Goal: Information Seeking & Learning: Learn about a topic

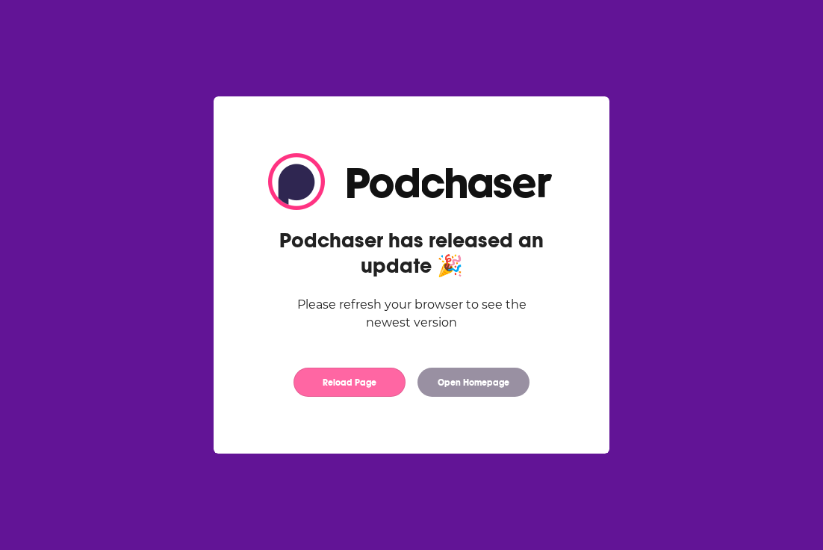
click at [377, 386] on button "Reload Page" at bounding box center [350, 382] width 112 height 29
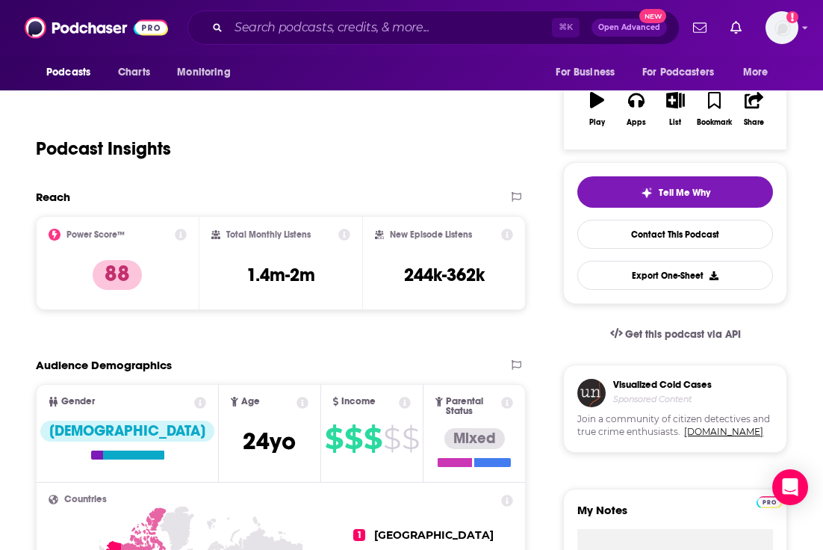
scroll to position [244, 0]
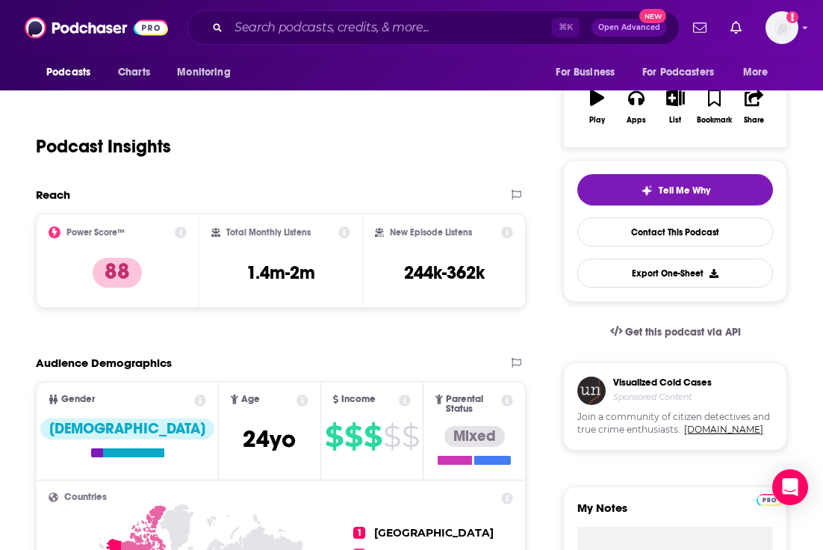
click at [179, 231] on icon at bounding box center [181, 232] width 12 height 12
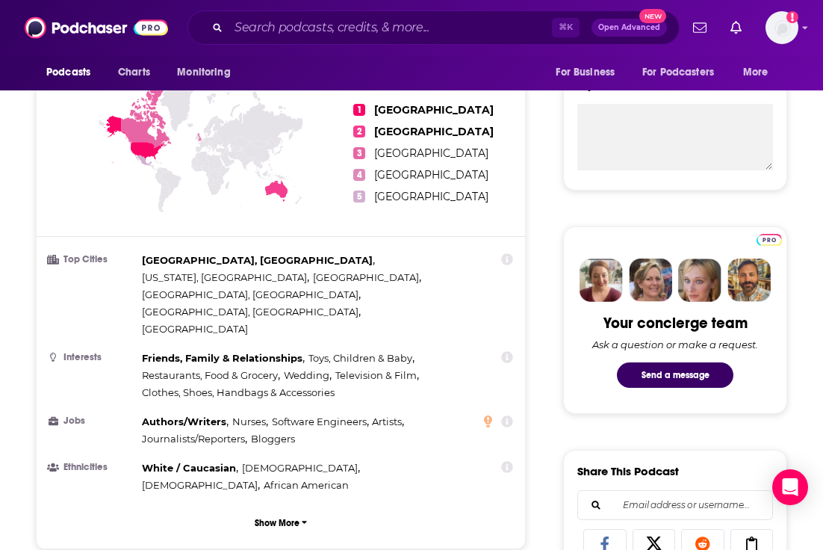
scroll to position [674, 0]
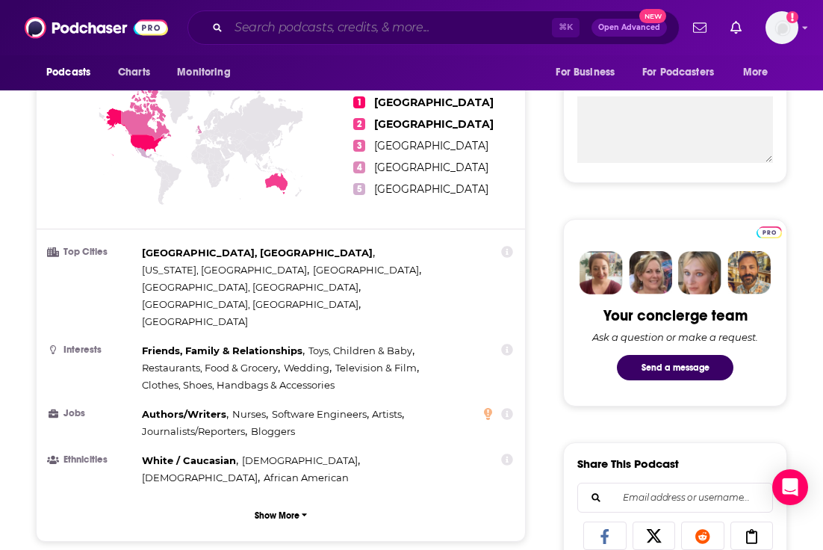
click at [379, 32] on input "Search podcasts, credits, & more..." at bounding box center [391, 28] width 324 height 24
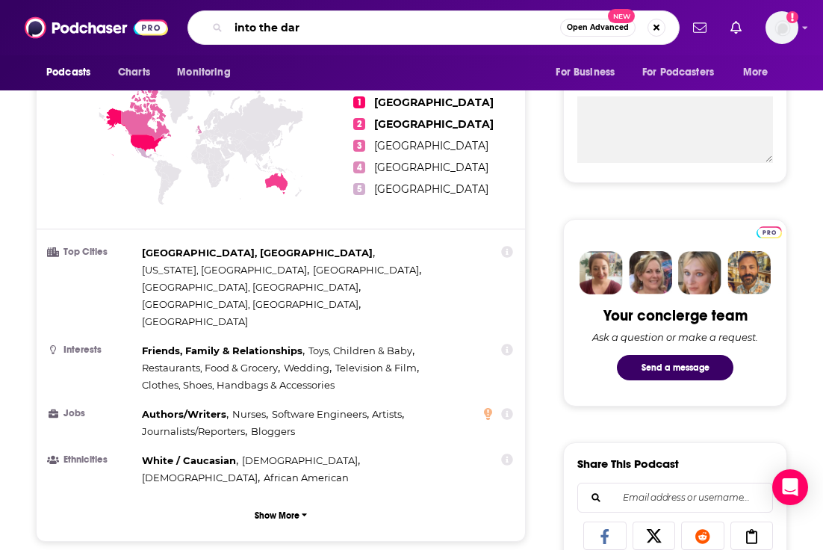
type input "into the dark"
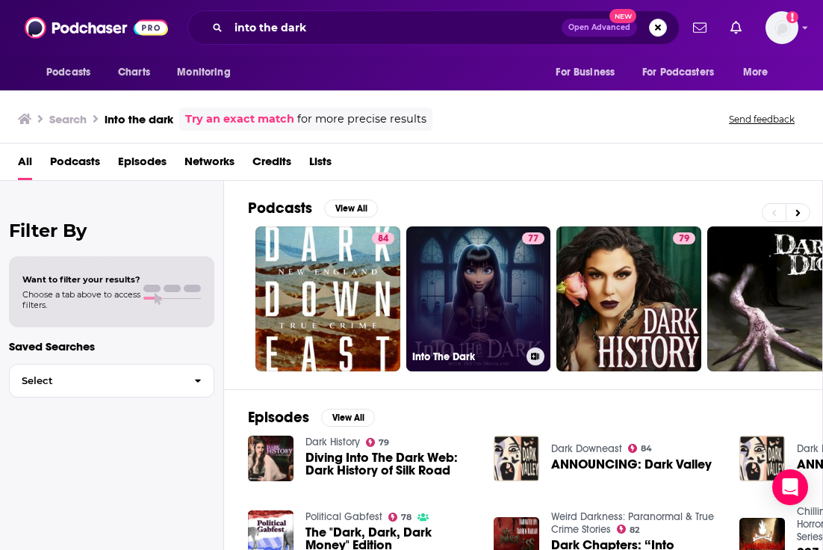
click at [465, 297] on link "77 Into The Dark" at bounding box center [479, 298] width 145 height 145
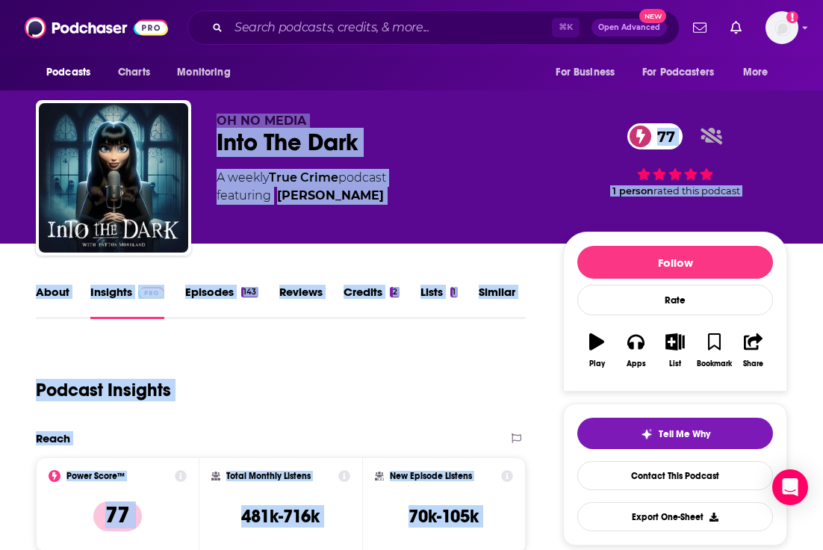
drag, startPoint x: 40, startPoint y: 288, endPoint x: 189, endPoint y: -78, distance: 396.2
click at [189, 0] on html "Podcasts Charts Monitoring ⌘ K Open Advanced New For Business For Podcasters Mo…" at bounding box center [411, 275] width 823 height 550
